Goal: Check status: Check status

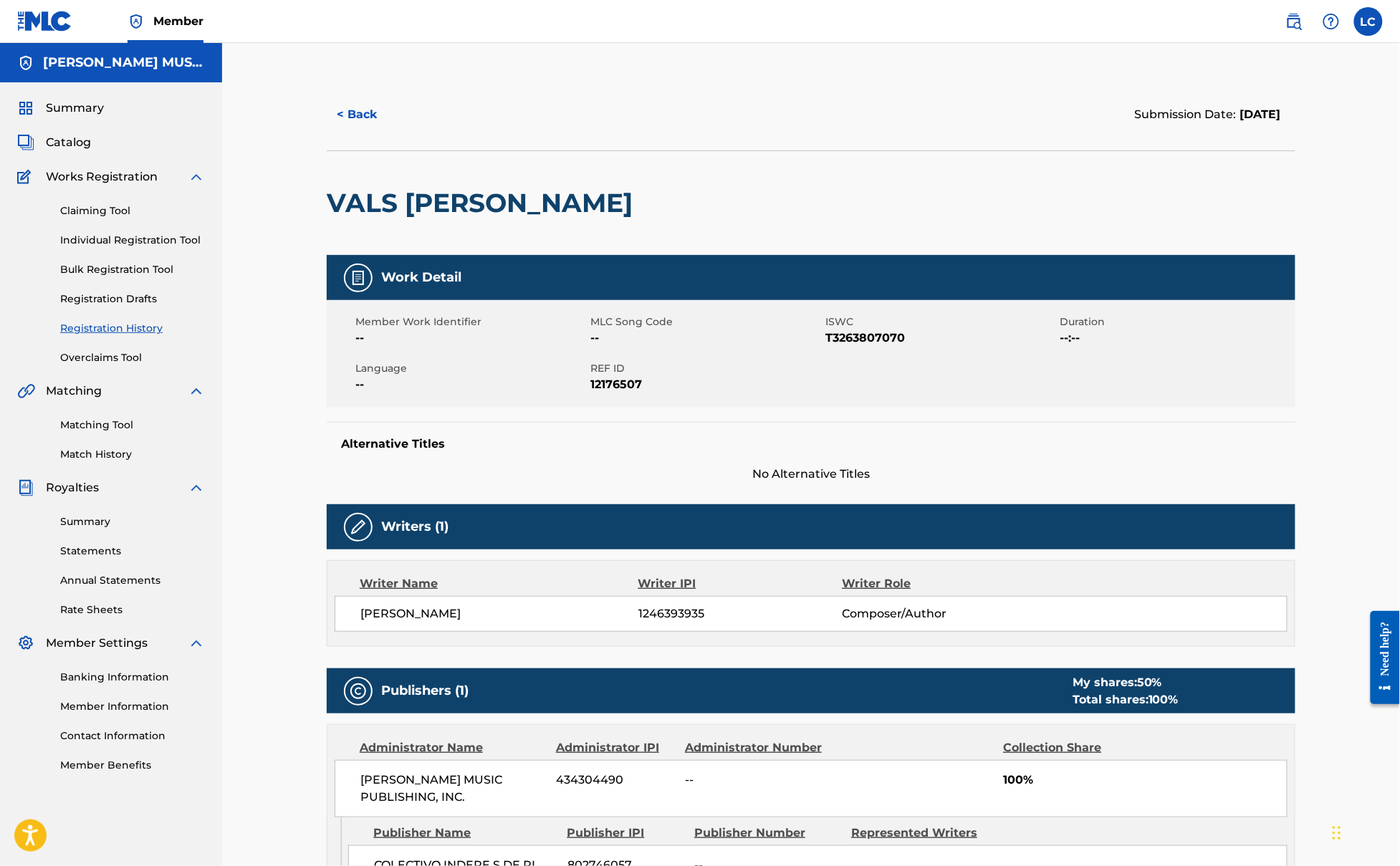
click at [368, 106] on button "< Back" at bounding box center [370, 115] width 86 height 36
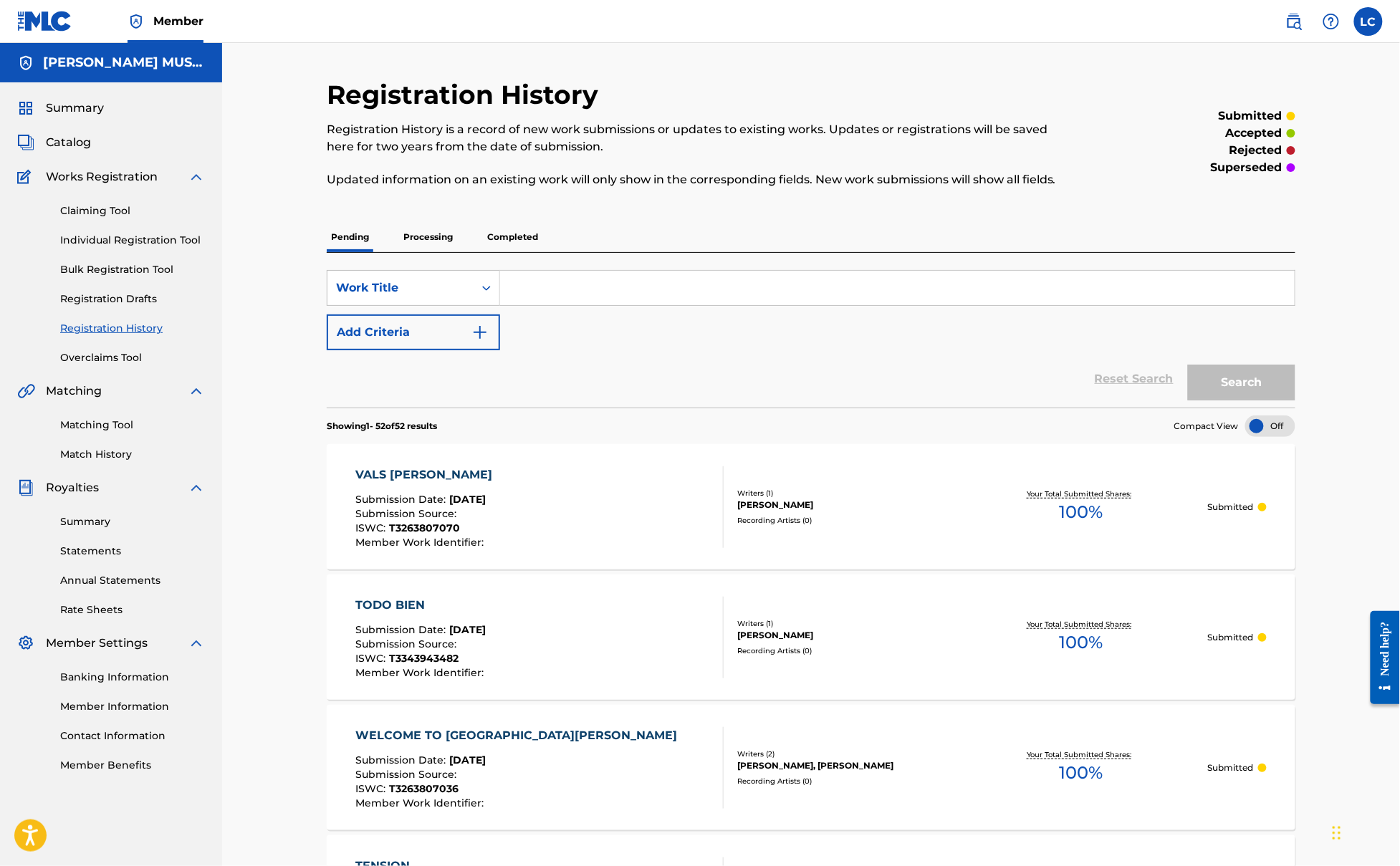
click at [520, 233] on p "Completed" at bounding box center [512, 237] width 59 height 30
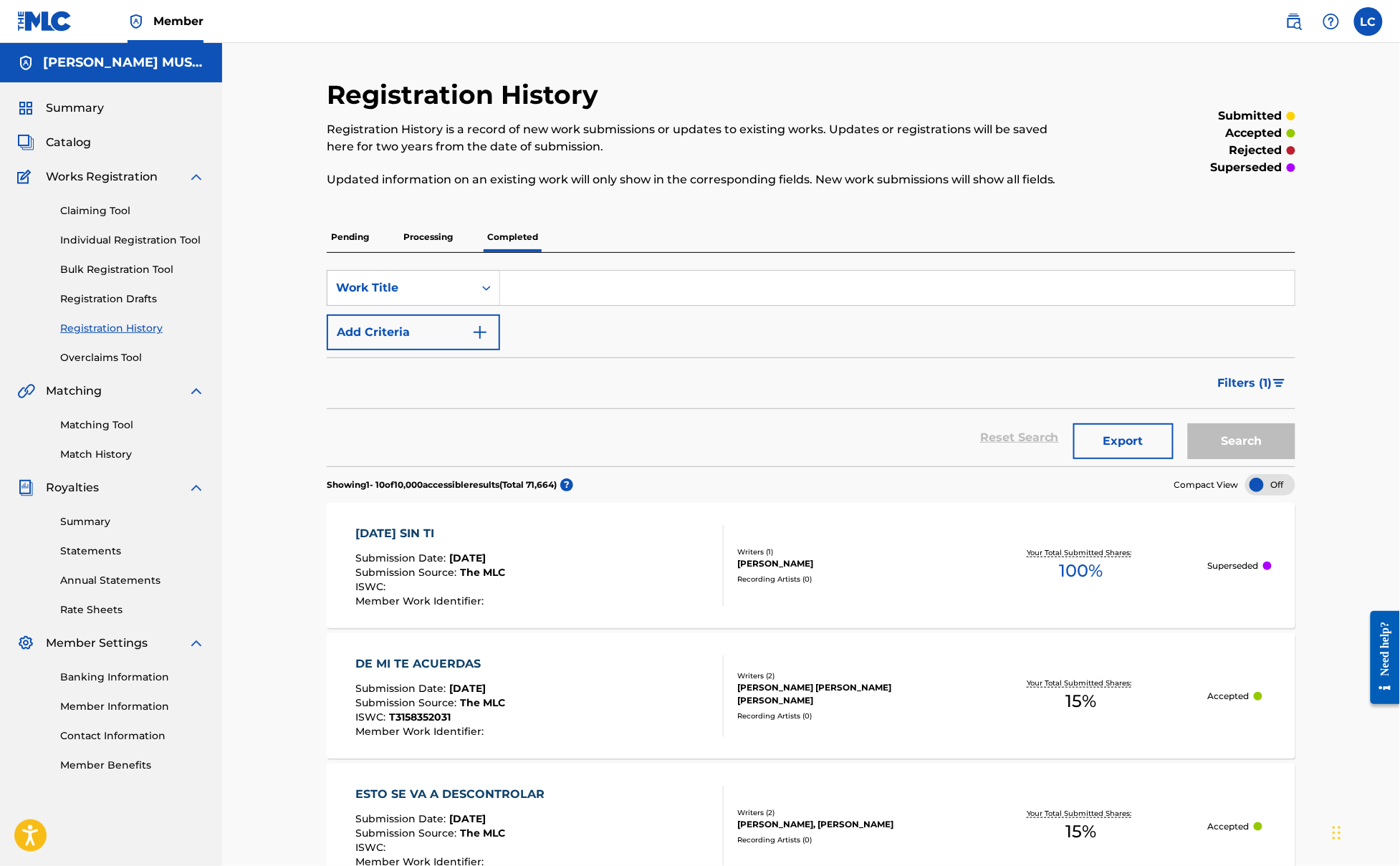
click at [413, 562] on span "Submission Date :" at bounding box center [402, 558] width 94 height 13
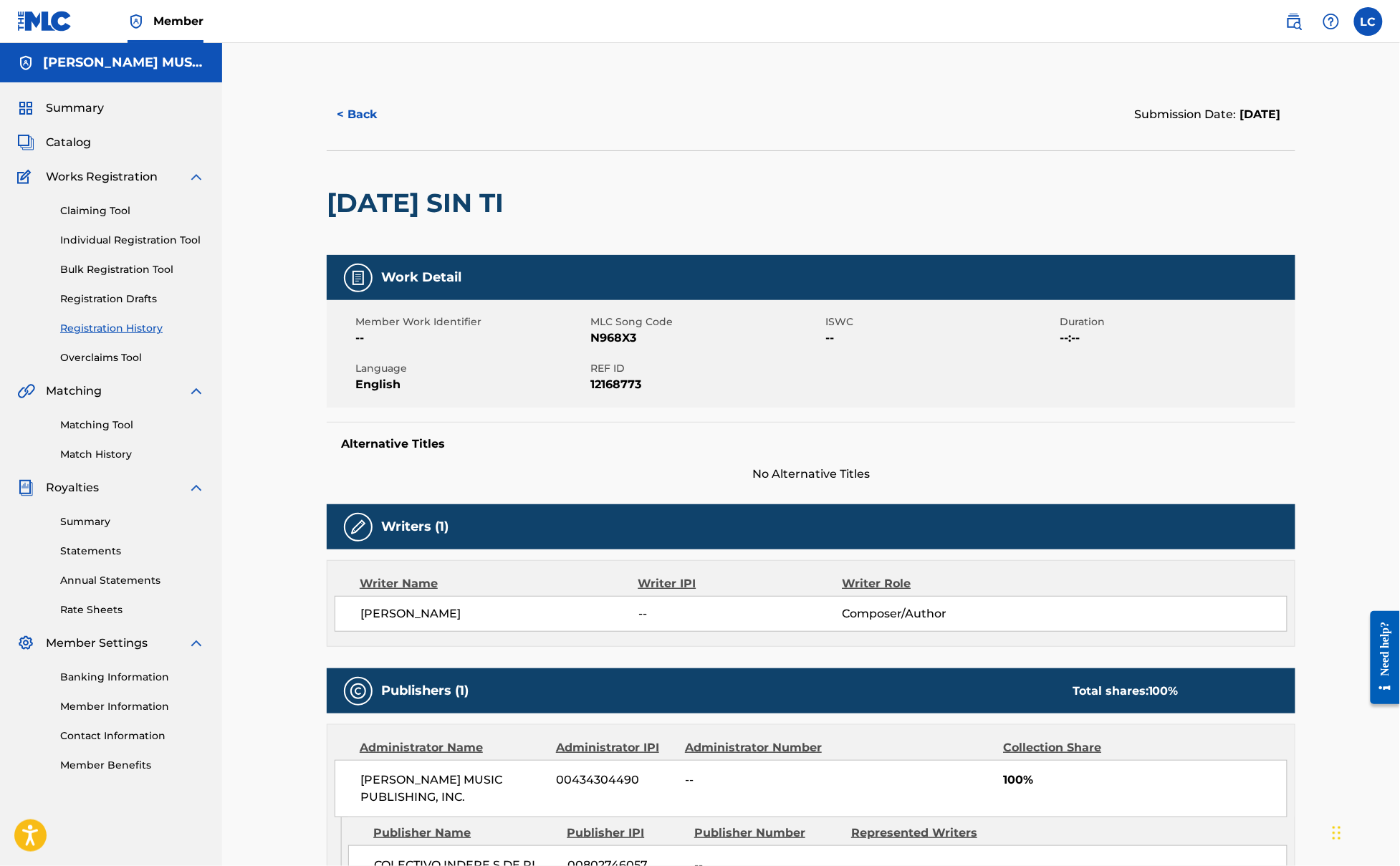
click at [488, 206] on h2 "[DATE] SIN TI" at bounding box center [418, 203] width 184 height 33
copy div "[DATE] SIN TI"
click at [350, 120] on button "< Back" at bounding box center [370, 115] width 86 height 36
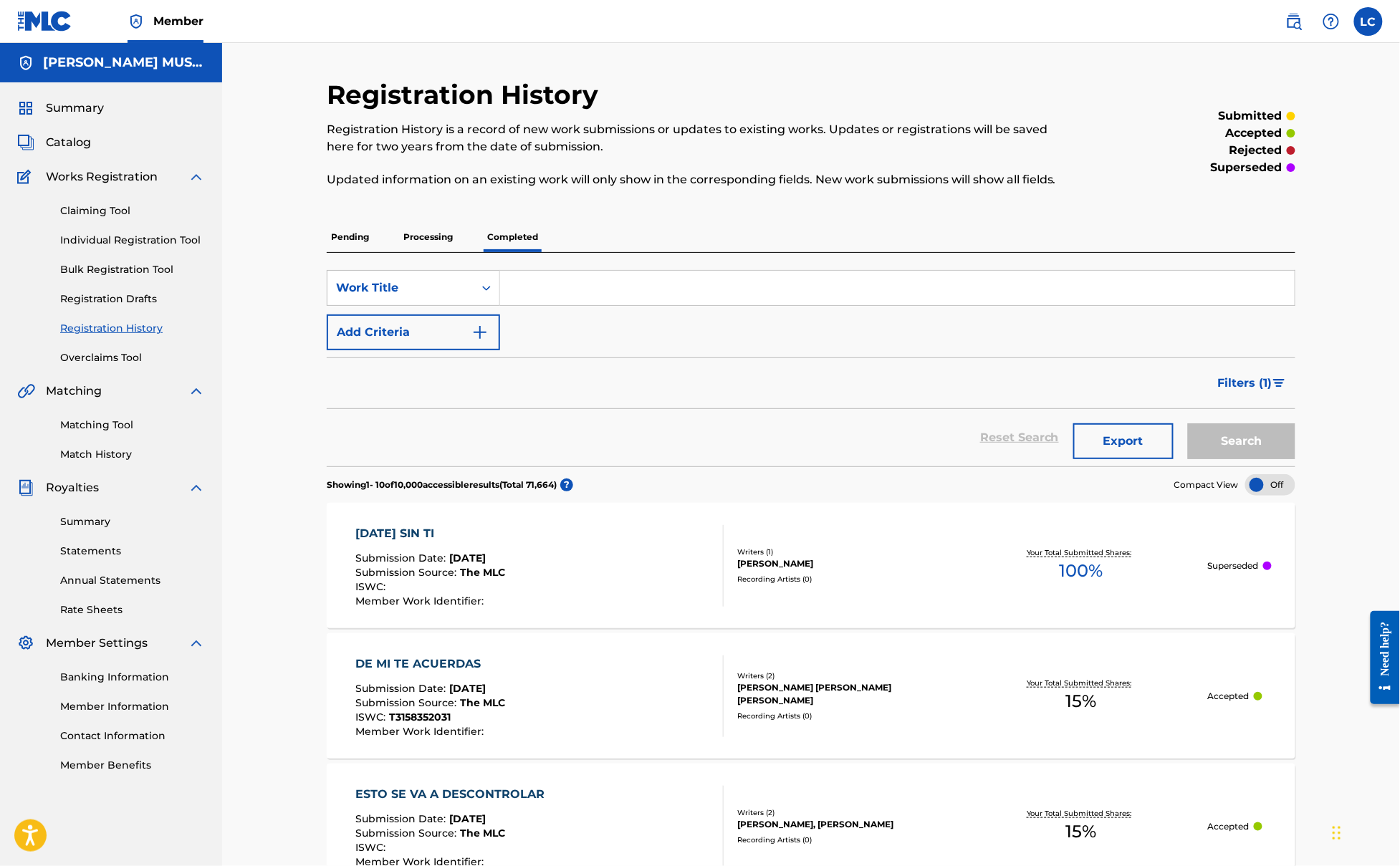
click at [1276, 482] on div at bounding box center [1271, 485] width 50 height 21
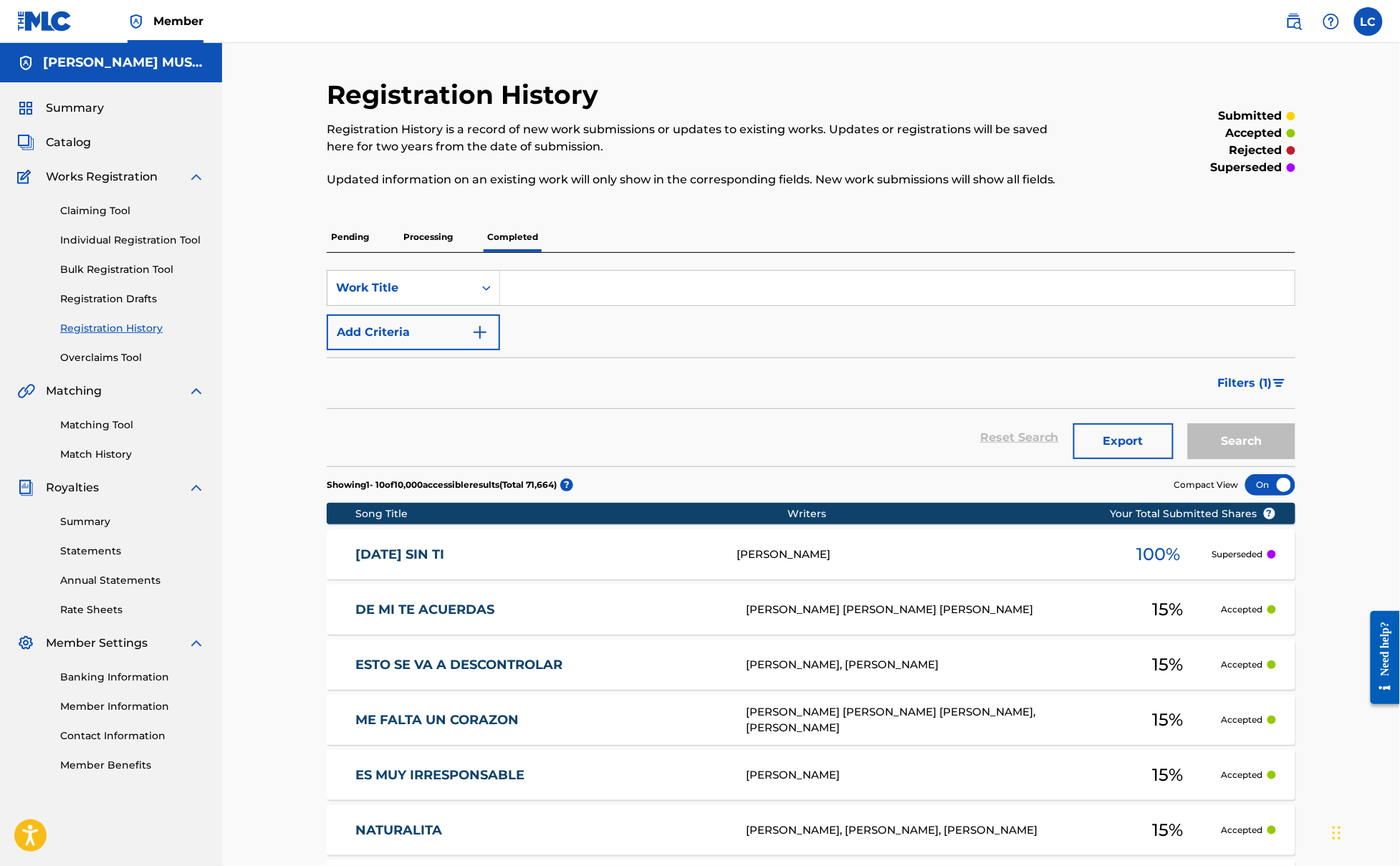
click at [571, 549] on link "[DATE] SIN TI" at bounding box center [536, 555] width 361 height 16
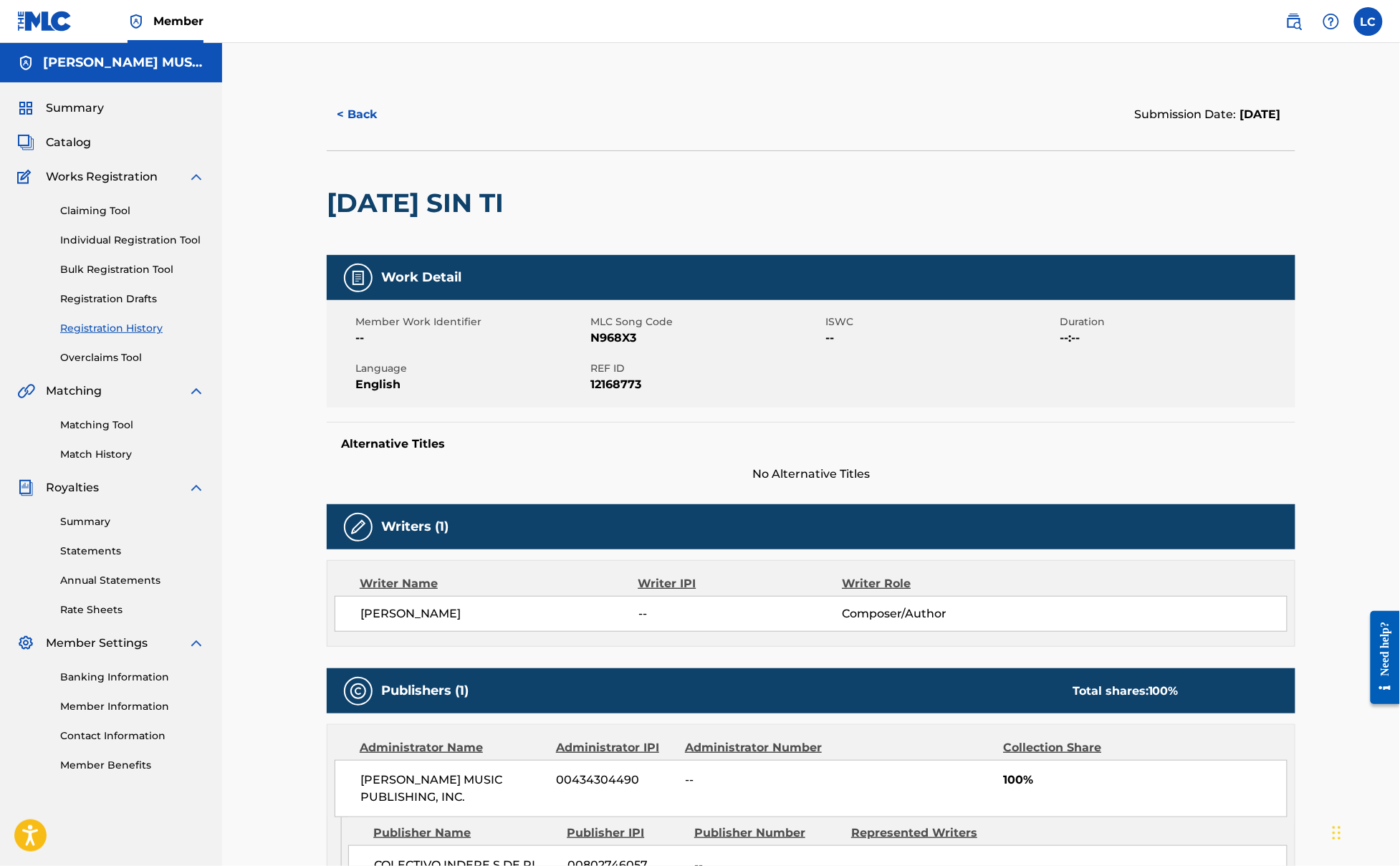
click at [361, 107] on button "< Back" at bounding box center [370, 115] width 86 height 36
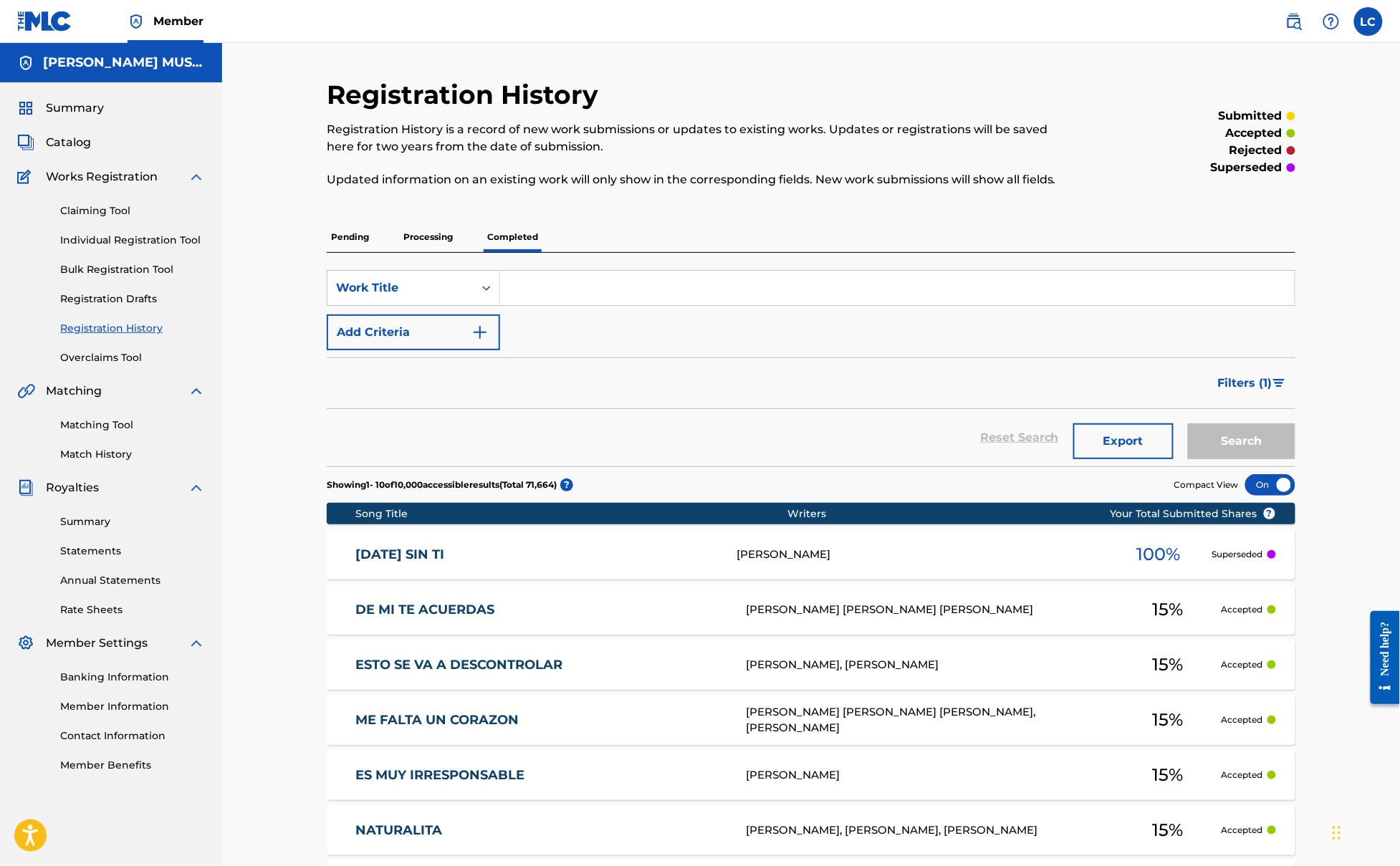
click at [484, 617] on link "DE MI TE ACUERDAS" at bounding box center [541, 610] width 371 height 16
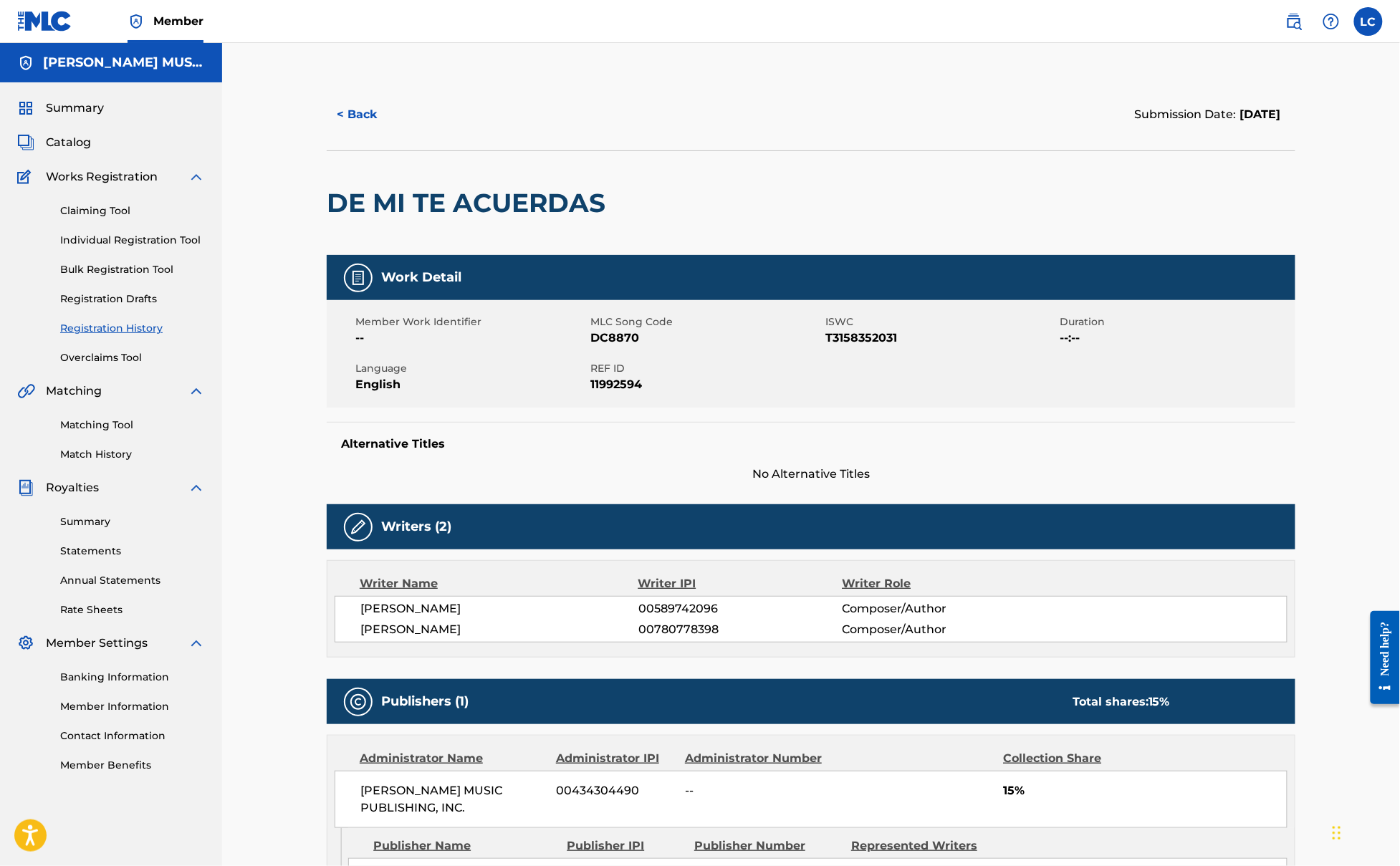
click at [347, 103] on button "< Back" at bounding box center [370, 115] width 86 height 36
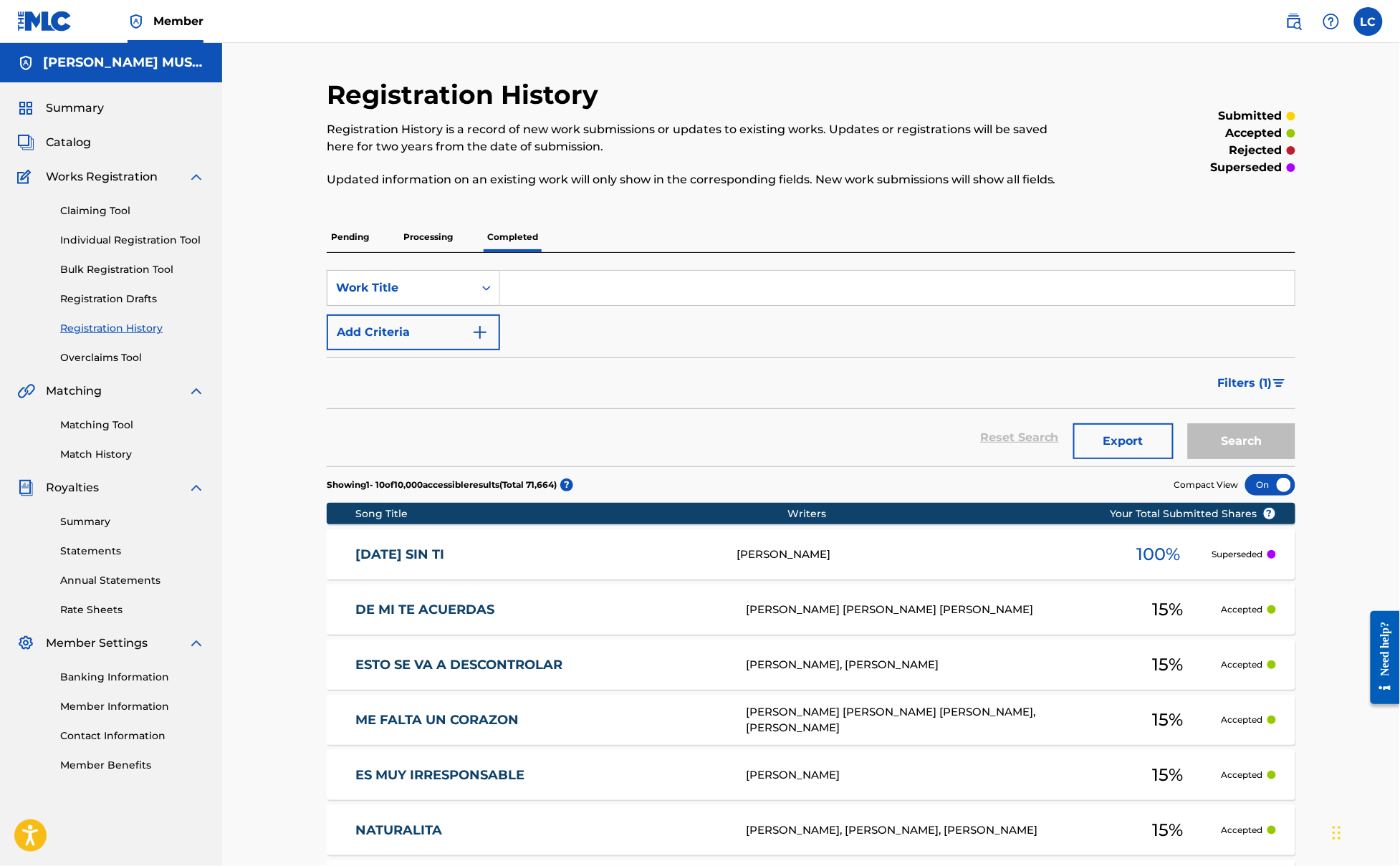
click at [586, 622] on div "DE MI TE ACUERDAS DC8870 [PERSON_NAME] [PERSON_NAME] [PERSON_NAME] 15 % Accepted" at bounding box center [811, 610] width 969 height 50
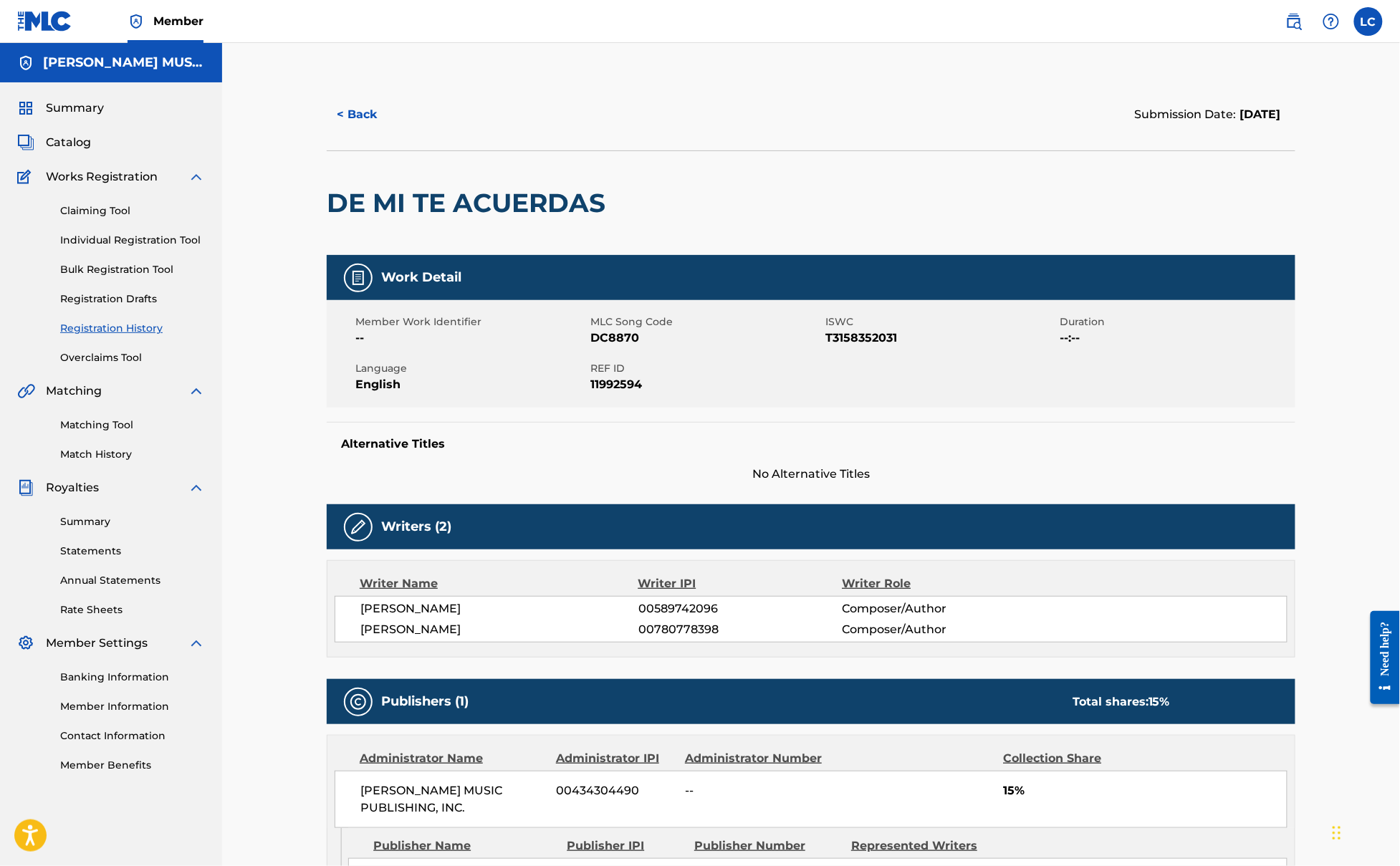
click at [365, 118] on button "< Back" at bounding box center [370, 115] width 86 height 36
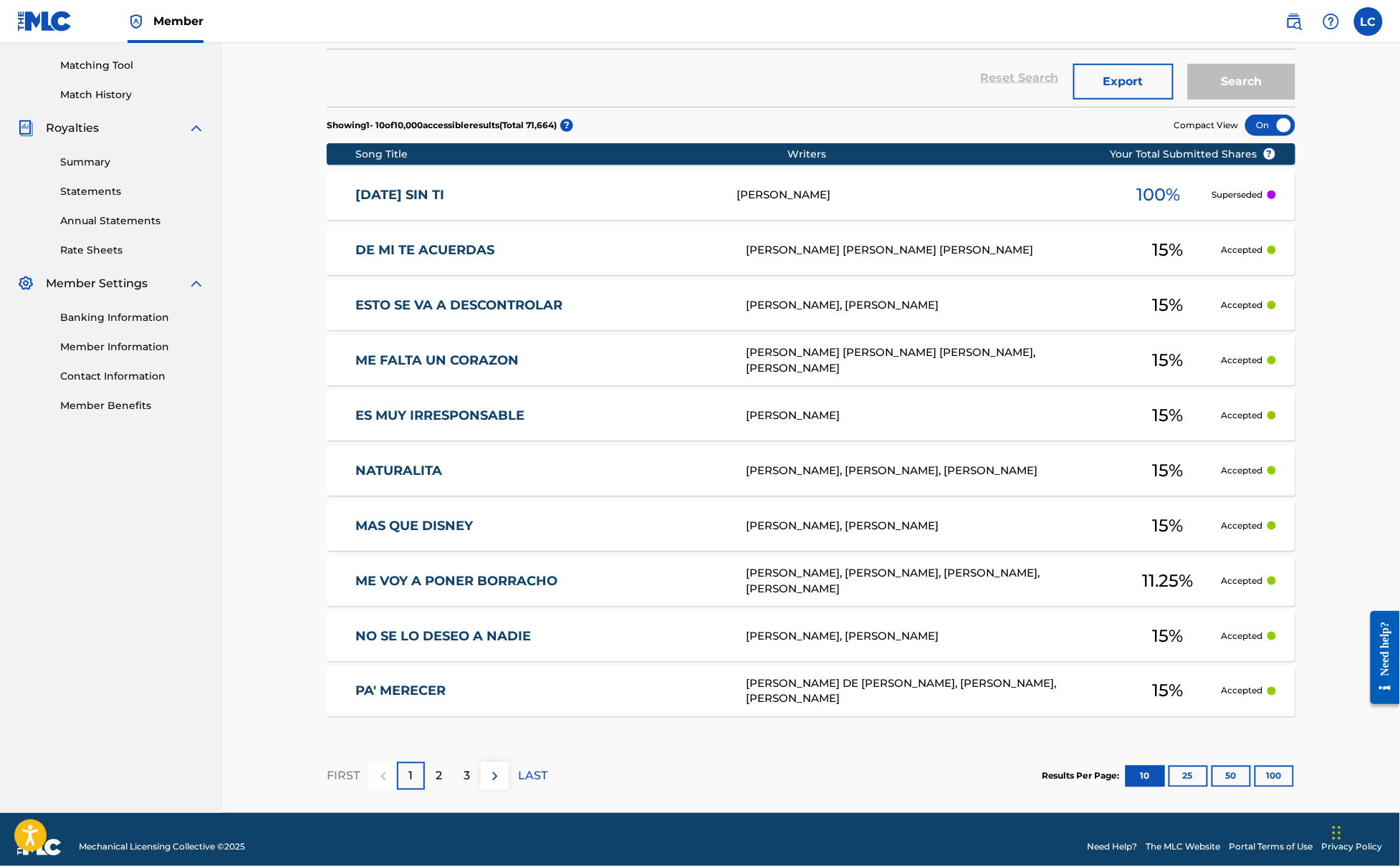
scroll to position [376, 0]
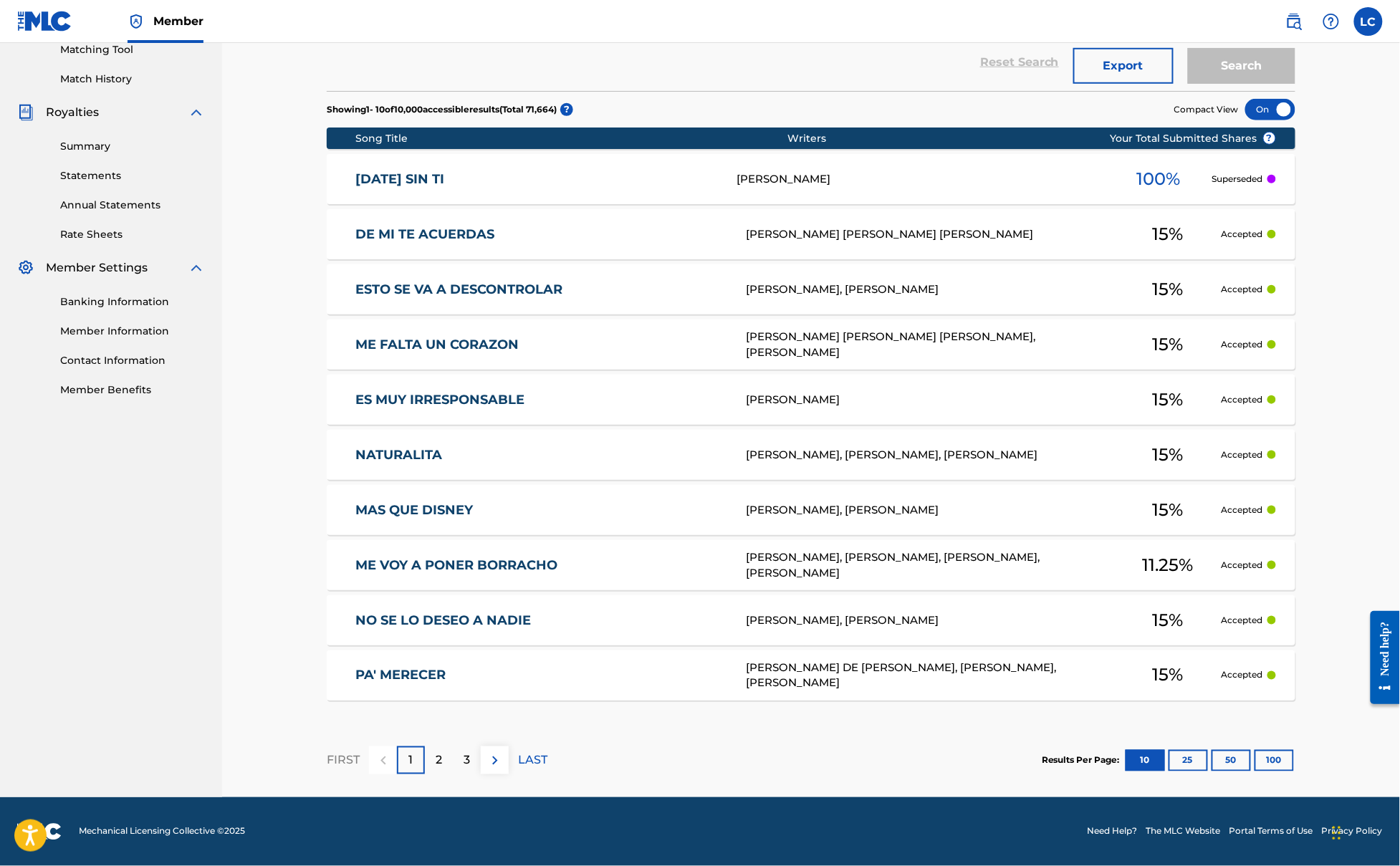
click at [448, 514] on link "MAS QUE DISNEY" at bounding box center [541, 510] width 371 height 16
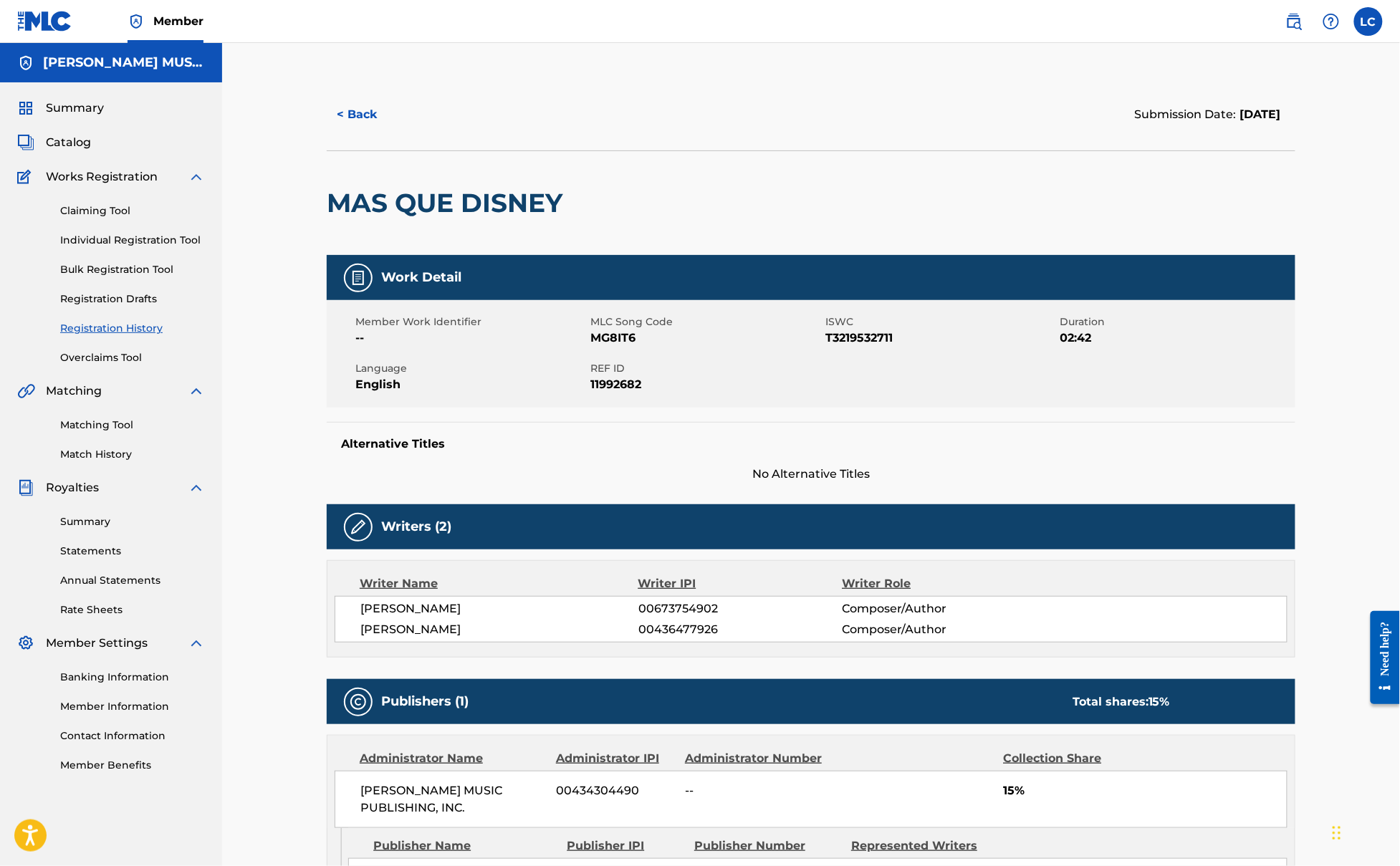
click at [364, 119] on button "< Back" at bounding box center [370, 115] width 86 height 36
